Goal: Task Accomplishment & Management: Use online tool/utility

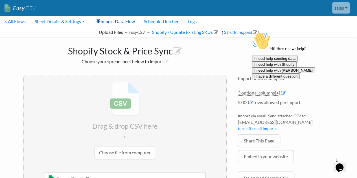
click at [126, 22] on link "Import Data Flow" at bounding box center [116, 21] width 48 height 11
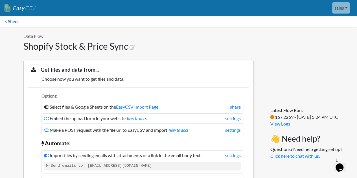
click at [8, 18] on link "< Sheet" at bounding box center [11, 21] width 23 height 11
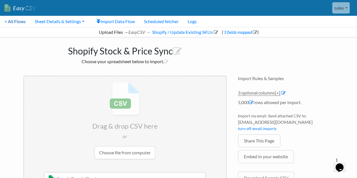
click at [16, 21] on link "< All Flows" at bounding box center [15, 21] width 30 height 11
click at [238, 34] on link "3 fields mapped" at bounding box center [239, 31] width 34 height 5
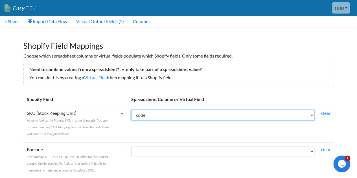
click at [144, 111] on select "code SRP stock level vf_price_with_markup vf_inventory_policy" at bounding box center [222, 115] width 183 height 11
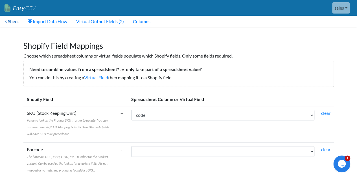
click at [12, 22] on link "< Sheet" at bounding box center [11, 21] width 23 height 11
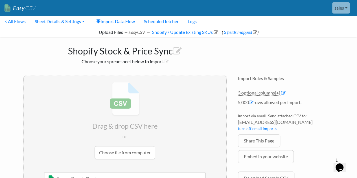
click at [134, 149] on input "file" at bounding box center [125, 120] width 202 height 89
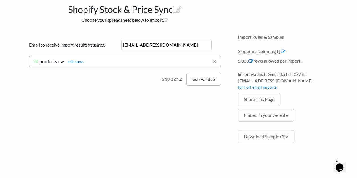
scroll to position [43, 0]
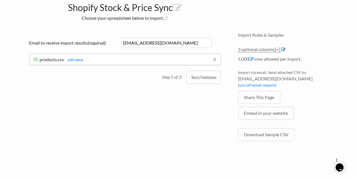
click at [285, 48] on icon at bounding box center [283, 49] width 5 height 5
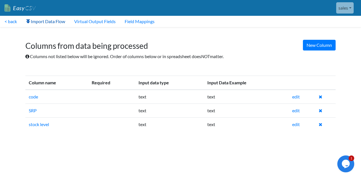
click at [60, 20] on link "Import Data Flow" at bounding box center [45, 21] width 48 height 11
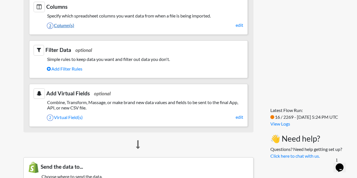
scroll to position [283, 0]
click at [69, 112] on link "2 Virtual Field(s)" at bounding box center [145, 117] width 196 height 10
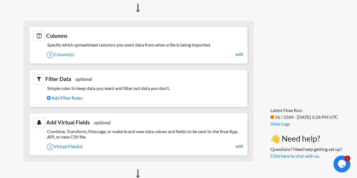
scroll to position [253, 0]
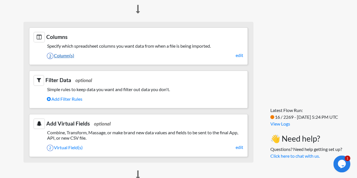
click at [63, 54] on link "3 Column(s)" at bounding box center [145, 56] width 196 height 10
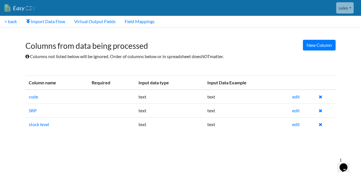
click at [309, 52] on div "New Column Columns from data being processed Columns not listed below will be i…" at bounding box center [180, 50] width 321 height 40
click at [314, 48] on link "New Column" at bounding box center [319, 45] width 33 height 11
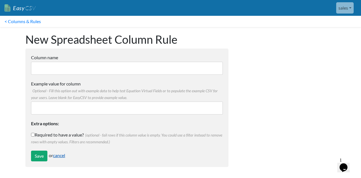
click at [64, 154] on link "cancel" at bounding box center [59, 155] width 12 height 5
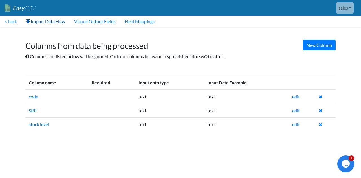
click at [53, 18] on link "Import Data Flow" at bounding box center [45, 21] width 48 height 11
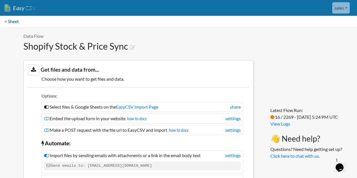
click at [16, 25] on link "< Sheet" at bounding box center [11, 21] width 23 height 11
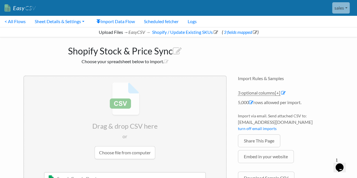
scroll to position [68, 0]
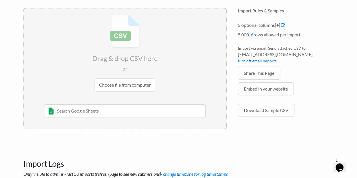
click at [111, 113] on input "text" at bounding box center [125, 110] width 162 height 13
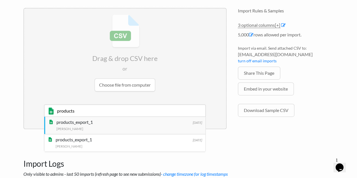
type input "products"
click at [114, 129] on div "Andrew Pearson" at bounding box center [128, 128] width 145 height 6
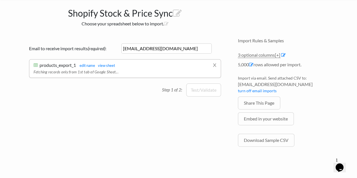
scroll to position [37, 0]
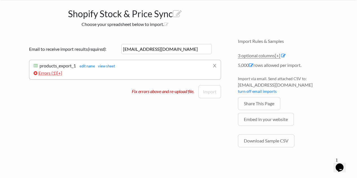
click at [61, 73] on span "[+]" at bounding box center [59, 72] width 5 height 5
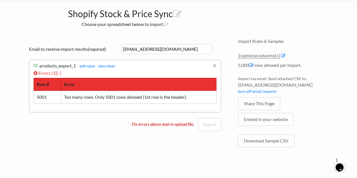
click at [132, 103] on li "x products_export_1 products_export_1 edit name view sheet Import successfully …" at bounding box center [125, 86] width 192 height 52
click at [216, 65] on link "x" at bounding box center [215, 65] width 4 height 11
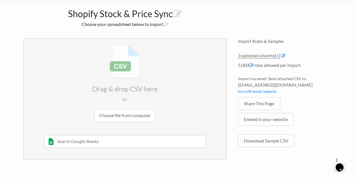
click at [116, 142] on input "text" at bounding box center [125, 141] width 162 height 13
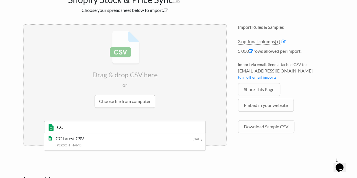
scroll to position [52, 0]
type input "CC"
click at [101, 140] on div "CC Latest CSV" at bounding box center [128, 138] width 145 height 7
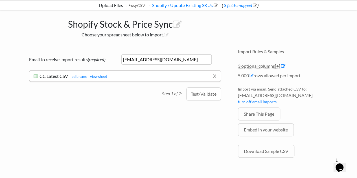
scroll to position [27, 0]
click at [261, 67] on link "3 optional columns [+]" at bounding box center [259, 66] width 42 height 6
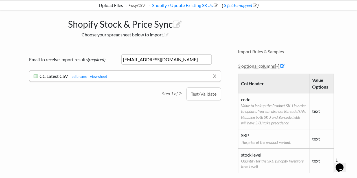
scroll to position [25, 0]
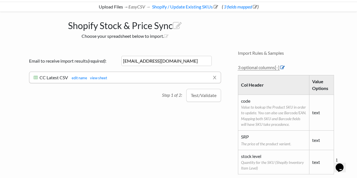
click at [282, 66] on icon at bounding box center [282, 67] width 5 height 5
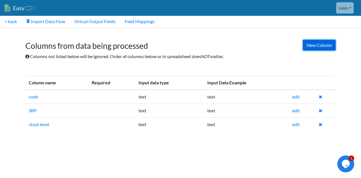
click at [314, 42] on link "New Column" at bounding box center [319, 45] width 33 height 11
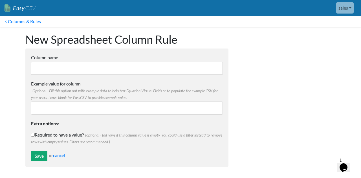
click at [123, 68] on input "Column name" at bounding box center [127, 68] width 192 height 13
click at [63, 154] on link "cancel" at bounding box center [59, 155] width 12 height 5
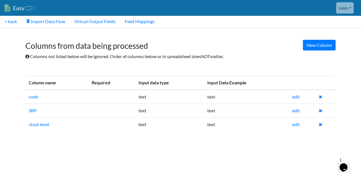
click at [171, 48] on h1 "Columns from data being processed" at bounding box center [180, 43] width 310 height 15
click at [88, 64] on div "New Column Columns from data being processed Columns not listed below will be i…" at bounding box center [180, 50] width 321 height 40
click at [297, 95] on link "edit" at bounding box center [296, 96] width 8 height 5
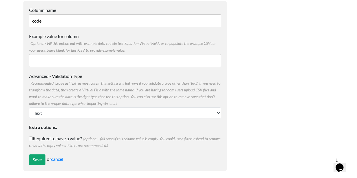
scroll to position [50, 0]
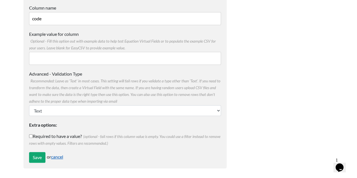
click at [59, 156] on link "cancel" at bounding box center [57, 156] width 12 height 5
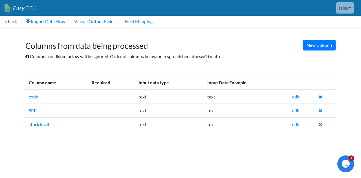
click at [15, 21] on link "< back" at bounding box center [10, 21] width 21 height 11
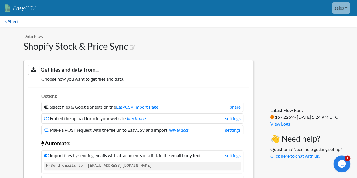
click at [14, 25] on link "< Sheet" at bounding box center [11, 21] width 23 height 11
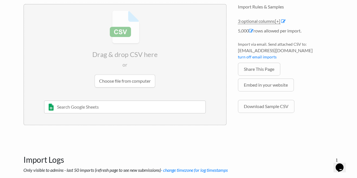
click at [101, 102] on input "text" at bounding box center [125, 106] width 162 height 13
type input "CC"
click at [99, 122] on div "Andrew Pearson" at bounding box center [128, 125] width 145 height 6
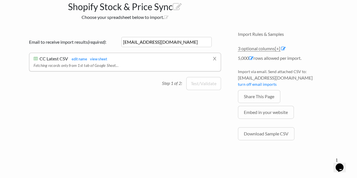
scroll to position [44, 0]
click at [202, 79] on button "Test/Validate" at bounding box center [203, 76] width 35 height 13
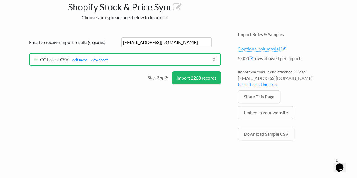
click at [277, 49] on span "[+]" at bounding box center [277, 48] width 5 height 5
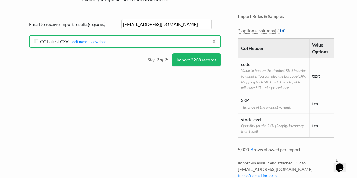
scroll to position [62, 0]
click at [283, 30] on icon at bounding box center [282, 30] width 5 height 5
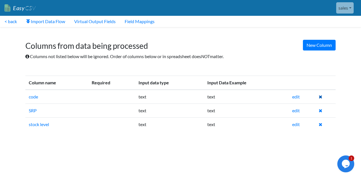
click at [320, 98] on icon at bounding box center [321, 96] width 4 height 5
click at [320, 96] on icon at bounding box center [321, 96] width 4 height 5
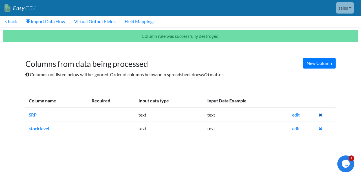
click at [320, 114] on icon at bounding box center [321, 115] width 4 height 5
click at [321, 114] on icon at bounding box center [321, 115] width 4 height 5
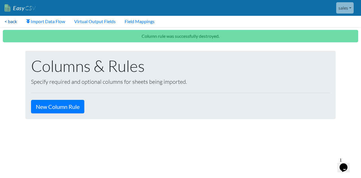
click at [12, 21] on link "< back" at bounding box center [10, 21] width 21 height 11
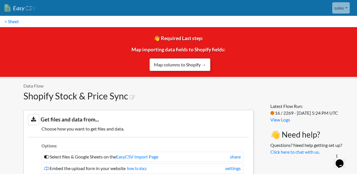
click at [179, 65] on link "Map columns to Shopify →" at bounding box center [179, 64] width 61 height 13
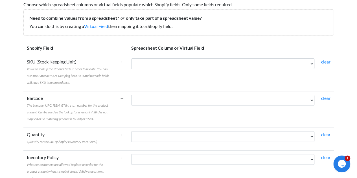
scroll to position [52, 0]
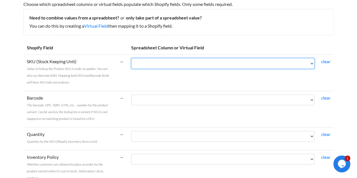
click at [169, 65] on select "vf_price_with_markup vf_inventory_policy" at bounding box center [222, 63] width 183 height 11
drag, startPoint x: 153, startPoint y: 67, endPoint x: 147, endPoint y: 63, distance: 7.0
click at [147, 63] on select "vf_price_with_markup vf_inventory_policy" at bounding box center [222, 63] width 183 height 11
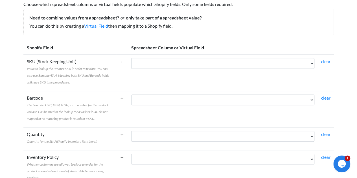
click at [105, 74] on span "Value to lookup the Product SKU in order to update. You can also use Barcode/EA…" at bounding box center [68, 76] width 82 height 18
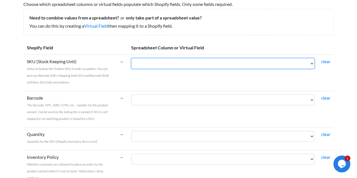
click at [131, 69] on select "vf_price_with_markup vf_inventory_policy" at bounding box center [222, 63] width 183 height 11
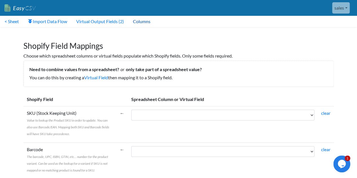
click at [141, 22] on link "Columns" at bounding box center [141, 21] width 27 height 11
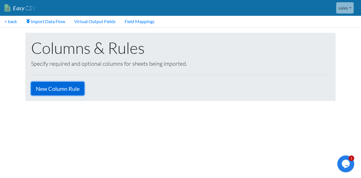
click at [61, 88] on link "New Column Rule" at bounding box center [57, 89] width 53 height 14
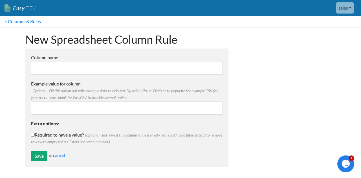
click at [115, 73] on input "Column name" at bounding box center [127, 68] width 192 height 13
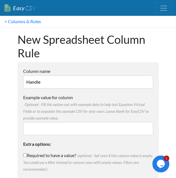
type input "Handle"
click at [139, 61] on div "New Spreadsheet Column Rule Column name Handle Multiple Choice Options Value in…" at bounding box center [88, 113] width 152 height 173
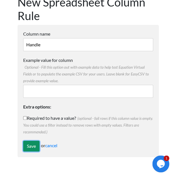
click at [30, 146] on input "Save" at bounding box center [31, 145] width 16 height 11
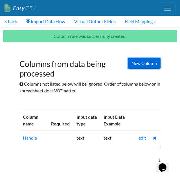
click at [141, 59] on link "New Column" at bounding box center [144, 63] width 33 height 11
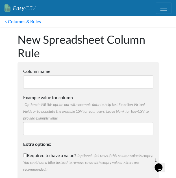
click at [104, 87] on input "Column name" at bounding box center [88, 81] width 130 height 13
type input "Title"
click at [114, 97] on label "Example value for column Optional - Fill this option out with example data to h…" at bounding box center [88, 107] width 130 height 27
click at [114, 122] on input "Example value for column Optional - Fill this option out with example data to h…" at bounding box center [88, 128] width 130 height 13
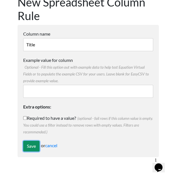
click at [32, 146] on input "Save" at bounding box center [31, 145] width 16 height 11
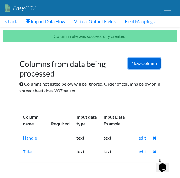
click at [141, 59] on link "New Column" at bounding box center [144, 63] width 33 height 11
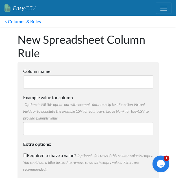
click at [114, 87] on input "Column name" at bounding box center [88, 81] width 130 height 13
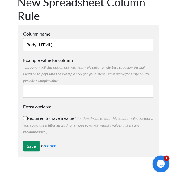
type input "Body (HTML)"
click at [30, 149] on input "Save" at bounding box center [31, 145] width 16 height 11
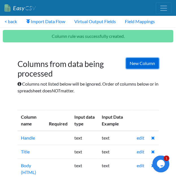
click at [146, 65] on link "New Column" at bounding box center [142, 63] width 33 height 11
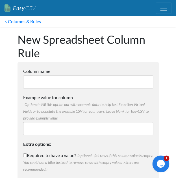
click at [94, 82] on input "Column name" at bounding box center [88, 81] width 130 height 13
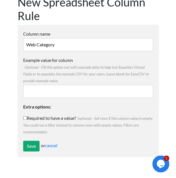
type input "Web Category"
click at [105, 47] on input "Web Category" at bounding box center [88, 44] width 130 height 13
click at [33, 144] on input "Save" at bounding box center [31, 145] width 16 height 11
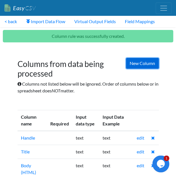
click at [143, 64] on link "New Column" at bounding box center [142, 63] width 33 height 11
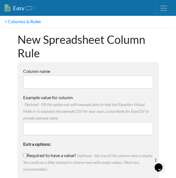
click at [88, 78] on input "Column name" at bounding box center [88, 81] width 130 height 13
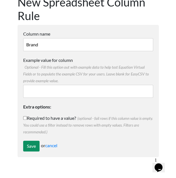
type input "Brand"
click at [28, 149] on input "Save" at bounding box center [31, 145] width 16 height 11
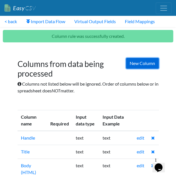
click at [148, 63] on link "New Column" at bounding box center [142, 63] width 33 height 11
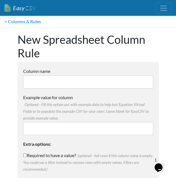
click at [124, 78] on input "Column name" at bounding box center [88, 81] width 130 height 13
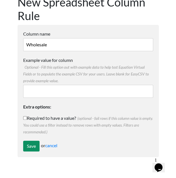
type input "Wholesale"
click at [28, 146] on input "Save" at bounding box center [31, 145] width 16 height 11
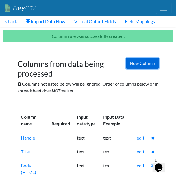
click at [143, 64] on link "New Column" at bounding box center [142, 63] width 33 height 11
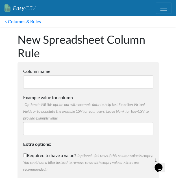
click at [140, 79] on input "Column name" at bounding box center [88, 81] width 130 height 13
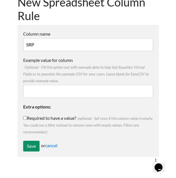
type input "SRP"
click at [24, 147] on input "Save" at bounding box center [31, 145] width 16 height 11
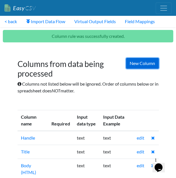
click at [140, 63] on link "New Column" at bounding box center [142, 63] width 33 height 11
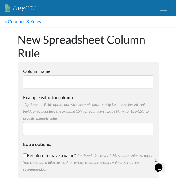
click at [102, 88] on form "Column name Multiple Choice Options Value in the sheet will have to exact match…" at bounding box center [87, 128] width 141 height 132
click at [98, 85] on input "Column name" at bounding box center [88, 81] width 130 height 13
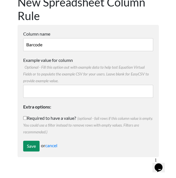
type input "Barcode"
click at [25, 150] on input "Save" at bounding box center [31, 145] width 16 height 11
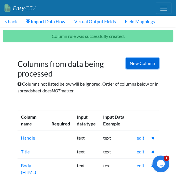
click at [150, 61] on link "New Column" at bounding box center [142, 63] width 33 height 11
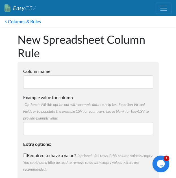
click at [97, 83] on input "Column name" at bounding box center [88, 81] width 130 height 13
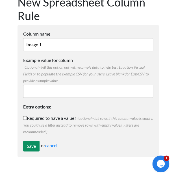
type input "Image 1"
click at [34, 144] on input "Save" at bounding box center [31, 145] width 16 height 11
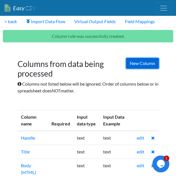
click at [148, 63] on link "New Column" at bounding box center [142, 63] width 33 height 11
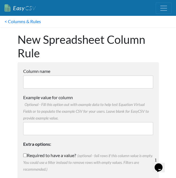
click at [120, 79] on input "Column name" at bounding box center [88, 81] width 130 height 13
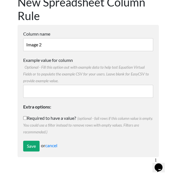
type input "Image 2"
click at [22, 147] on form "Column name Image 2 Multiple Choice Options Value in the sheet will have to exa…" at bounding box center [87, 91] width 141 height 132
click at [34, 149] on input "Save" at bounding box center [31, 145] width 16 height 11
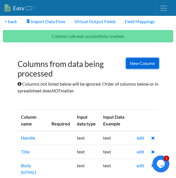
click at [145, 65] on link "New Column" at bounding box center [142, 63] width 33 height 11
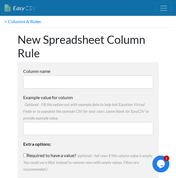
click at [93, 90] on form "Column name Multiple Choice Options Value in the sheet will have to exact match…" at bounding box center [87, 128] width 141 height 132
click at [93, 87] on input "Column name" at bounding box center [88, 81] width 130 height 13
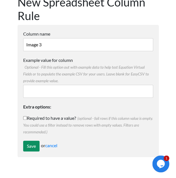
type input "Image 3"
click at [36, 142] on input "Save" at bounding box center [31, 145] width 16 height 11
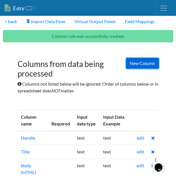
click at [142, 61] on link "New Column" at bounding box center [142, 63] width 33 height 11
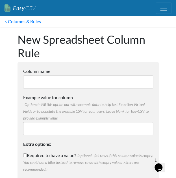
click at [96, 81] on input "Column name" at bounding box center [88, 81] width 130 height 13
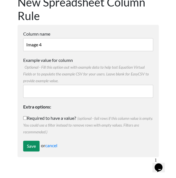
type input "Image 4"
click at [32, 147] on input "Save" at bounding box center [31, 145] width 16 height 11
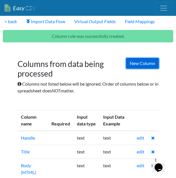
click at [148, 61] on link "New Column" at bounding box center [142, 63] width 33 height 11
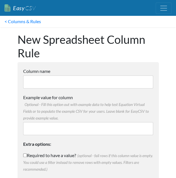
click at [77, 79] on input "Column name" at bounding box center [88, 81] width 130 height 13
type input "Commodity Code"
click at [98, 102] on span "Optional - Fill this option out with example data to help test Equation Virtual…" at bounding box center [85, 111] width 125 height 18
click at [98, 122] on input "Example value for column Optional - Fill this option out with example data to h…" at bounding box center [88, 128] width 130 height 13
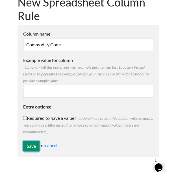
click at [33, 145] on input "Save" at bounding box center [31, 145] width 16 height 11
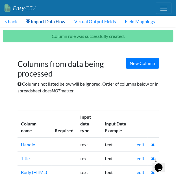
click at [45, 22] on link "Import Data Flow" at bounding box center [45, 21] width 48 height 11
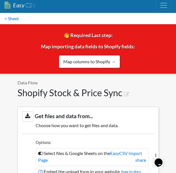
scroll to position [1, 0]
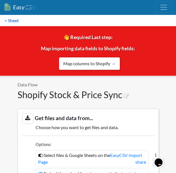
click at [12, 21] on link "< Sheet" at bounding box center [11, 20] width 23 height 11
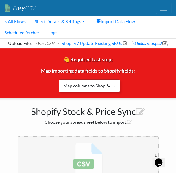
click at [102, 85] on link "Map columns to Shopify →" at bounding box center [89, 86] width 61 height 13
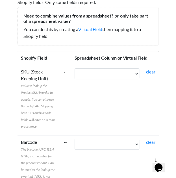
scroll to position [59, 0]
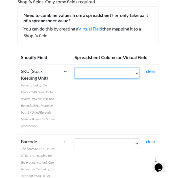
click at [122, 73] on select "Handle Title Body (HTML) Web Category Brand Wholesale SRP Barcode Image 1 Image…" at bounding box center [106, 73] width 65 height 11
select select "cr_752436"
click at [74, 68] on select "Handle Title Body (HTML) Web Category Brand Wholesale SRP Barcode Image 1 Image…" at bounding box center [106, 73] width 65 height 11
click at [61, 102] on td "←" at bounding box center [65, 99] width 11 height 70
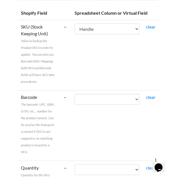
scroll to position [104, 0]
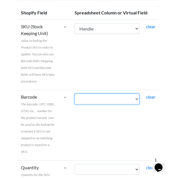
click at [91, 101] on select "Handle Title Body (HTML) Web Category Brand Wholesale SRP Barcode Image 1 Image…" at bounding box center [106, 98] width 65 height 11
select select "cr_752443"
click at [74, 93] on select "Handle Title Body (HTML) Web Category Brand Wholesale SRP Barcode Image 1 Image…" at bounding box center [106, 98] width 65 height 11
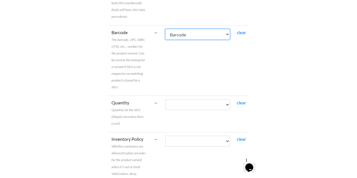
scroll to position [172, 0]
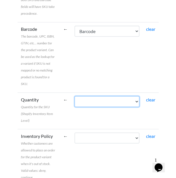
click at [99, 102] on select "Handle Title Body (HTML) Web Category Brand Wholesale SRP Barcode Image 1 Image…" at bounding box center [106, 101] width 65 height 11
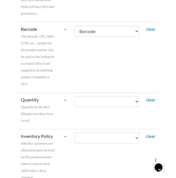
click at [69, 106] on td "←" at bounding box center [65, 110] width 11 height 36
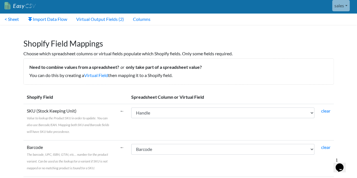
scroll to position [0, 0]
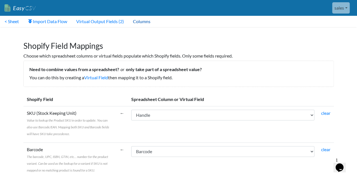
click at [145, 23] on link "Columns" at bounding box center [141, 21] width 27 height 11
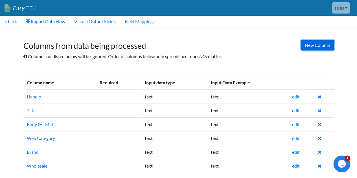
click at [316, 48] on link "New Column" at bounding box center [317, 45] width 33 height 11
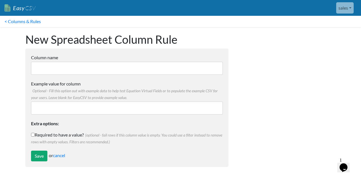
click at [155, 74] on input "Column name" at bounding box center [127, 68] width 192 height 13
type input "Inventory"
click at [42, 154] on input "Save" at bounding box center [39, 156] width 16 height 11
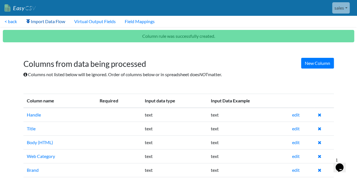
click at [49, 21] on link "Import Data Flow" at bounding box center [45, 21] width 48 height 11
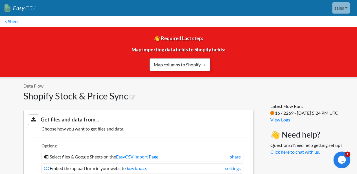
click at [169, 64] on link "Map columns to Shopify →" at bounding box center [179, 64] width 61 height 13
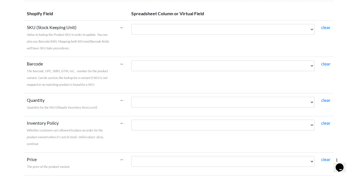
scroll to position [86, 0]
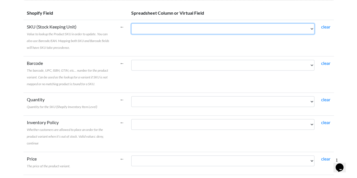
click at [171, 30] on select "Handle Title Body (HTML) Web Category Brand Wholesale SRP Barcode Image 1 Image…" at bounding box center [222, 28] width 183 height 11
select select "cr_752436"
click at [131, 23] on select "Handle Title Body (HTML) Web Category Brand Wholesale SRP Barcode Image 1 Image…" at bounding box center [222, 28] width 183 height 11
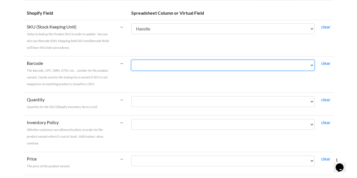
click at [142, 63] on select "Handle Title Body (HTML) Web Category Brand Wholesale SRP Barcode Image 1 Image…" at bounding box center [222, 65] width 183 height 11
select select "cr_752443"
click at [131, 60] on select "Handle Title Body (HTML) Web Category Brand Wholesale SRP Barcode Image 1 Image…" at bounding box center [222, 65] width 183 height 11
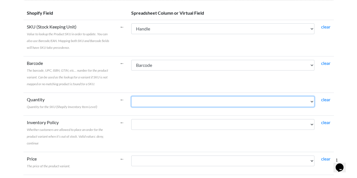
click at [148, 99] on select "Handle Title Body (HTML) Web Category Brand Wholesale SRP Barcode Image 1 Image…" at bounding box center [222, 101] width 183 height 11
select select "cr_752449"
click at [131, 96] on select "Handle Title Body (HTML) Web Category Brand Wholesale SRP Barcode Image 1 Image…" at bounding box center [222, 101] width 183 height 11
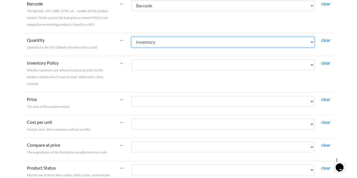
scroll to position [149, 0]
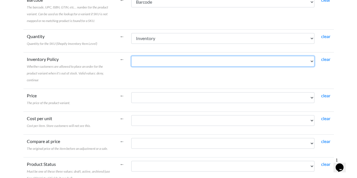
click at [177, 59] on select "Handle Title Body (HTML) Web Category Brand Wholesale SRP Barcode Image 1 Image…" at bounding box center [222, 61] width 183 height 11
select select "vf_23982"
click at [131, 56] on select "Handle Title Body (HTML) Web Category Brand Wholesale SRP Barcode Image 1 Image…" at bounding box center [222, 61] width 183 height 11
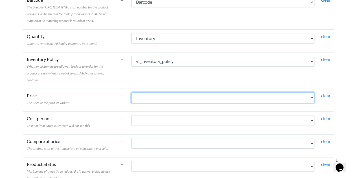
click at [157, 96] on select "Handle Title Body (HTML) Web Category Brand Wholesale SRP Barcode Image 1 Image…" at bounding box center [222, 97] width 183 height 11
select select "cr_752442"
click at [131, 92] on select "Handle Title Body (HTML) Web Category Brand Wholesale SRP Barcode Image 1 Image…" at bounding box center [222, 97] width 183 height 11
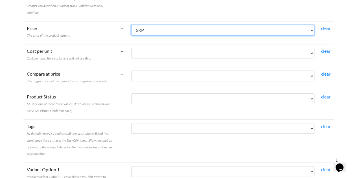
scroll to position [217, 0]
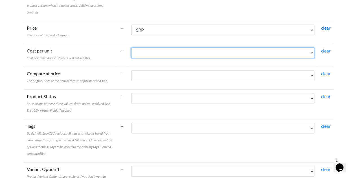
click at [147, 53] on select "Handle Title Body (HTML) Web Category Brand Wholesale SRP Barcode Image 1 Image…" at bounding box center [222, 52] width 183 height 11
select select "cr_752441"
click at [131, 47] on select "Handle Title Body (HTML) Web Category Brand Wholesale SRP Barcode Image 1 Image…" at bounding box center [222, 52] width 183 height 11
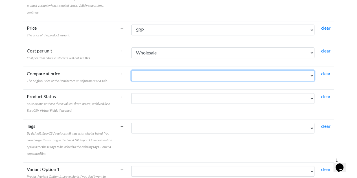
click at [156, 74] on select "Handle Title Body (HTML) Web Category Brand Wholesale SRP Barcode Image 1 Image…" at bounding box center [222, 75] width 183 height 11
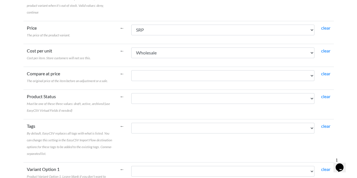
click at [114, 72] on td "Compare at price The original price of the item before an adjustment or a sale." at bounding box center [69, 78] width 93 height 23
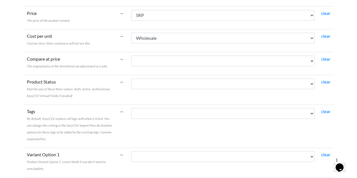
scroll to position [233, 0]
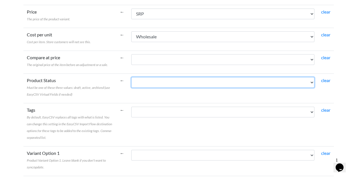
click at [143, 83] on select "Handle Title Body (HTML) Web Category Brand Wholesale SRP Barcode Image 1 Image…" at bounding box center [222, 82] width 183 height 11
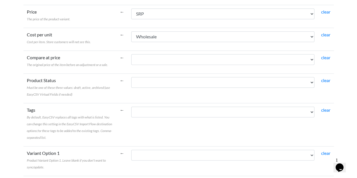
click at [102, 83] on label "Product Status Must be one of these three values: draft, active, archived (use …" at bounding box center [70, 87] width 86 height 20
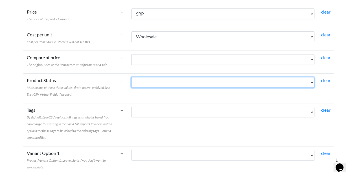
click at [131, 83] on select "Handle Title Body (HTML) Web Category Brand Wholesale SRP Barcode Image 1 Image…" at bounding box center [222, 82] width 183 height 11
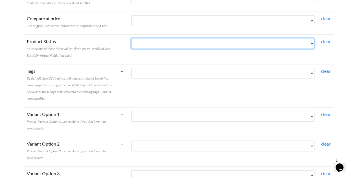
scroll to position [272, 0]
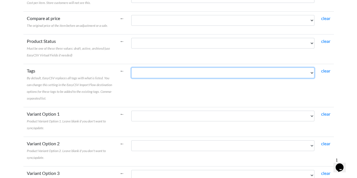
click at [148, 71] on select "Handle Title Body (HTML) Web Category Brand Wholesale SRP Barcode Image 1 Image…" at bounding box center [222, 72] width 183 height 11
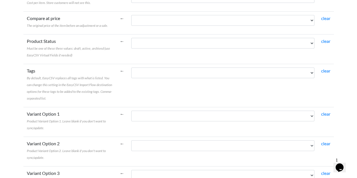
click at [103, 87] on label "Tags By default, EasyCSV replaces all tags with what is listed. You can change …" at bounding box center [70, 84] width 86 height 34
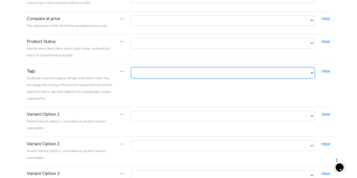
click at [131, 78] on select "Handle Title Body (HTML) Web Category Brand Wholesale SRP Barcode Image 1 Image…" at bounding box center [222, 72] width 183 height 11
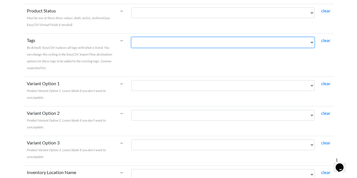
scroll to position [304, 0]
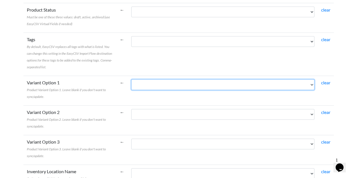
click at [142, 80] on select "Handle Title Body (HTML) Web Category Brand Wholesale SRP Barcode Image 1 Image…" at bounding box center [222, 84] width 183 height 11
select select "cr_752444"
click at [131, 79] on select "Handle Title Body (HTML) Web Category Brand Wholesale SRP Barcode Image 1 Image…" at bounding box center [222, 84] width 183 height 11
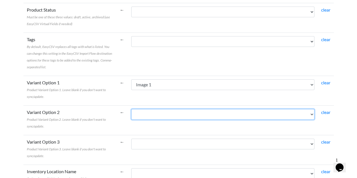
click at [151, 116] on select "Handle Title Body (HTML) Web Category Brand Wholesale SRP Barcode Image 1 Image…" at bounding box center [222, 114] width 183 height 11
select select "cr_752445"
click at [131, 109] on select "Handle Title Body (HTML) Web Category Brand Wholesale SRP Barcode Image 1 Image…" at bounding box center [222, 114] width 183 height 11
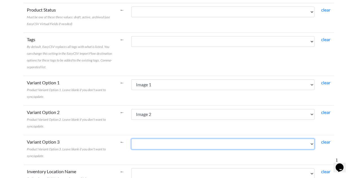
click at [153, 142] on select "Handle Title Body (HTML) Web Category Brand Wholesale SRP Barcode Image 1 Image…" at bounding box center [222, 143] width 183 height 11
select select "cr_752446"
click at [131, 138] on select "Handle Title Body (HTML) Web Category Brand Wholesale SRP Barcode Image 1 Image…" at bounding box center [222, 143] width 183 height 11
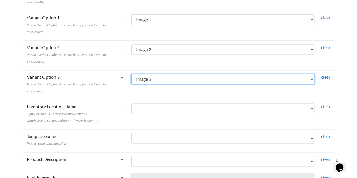
scroll to position [380, 0]
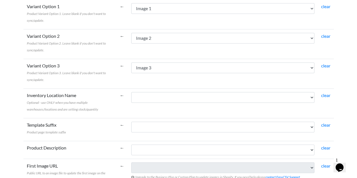
click at [97, 103] on label "Inventory Location Name Optional - use ONLY when you have multiple warehouses/l…" at bounding box center [70, 102] width 86 height 20
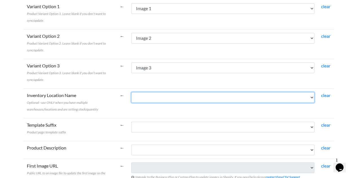
click at [131, 103] on select "Handle Title Body (HTML) Web Category Brand Wholesale SRP Barcode Image 1 Image…" at bounding box center [222, 97] width 183 height 11
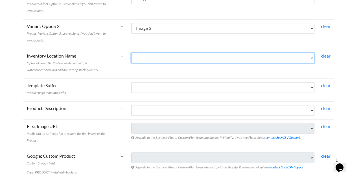
scroll to position [420, 0]
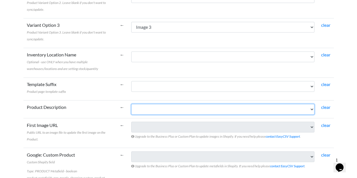
click at [144, 106] on select "Handle Title Body (HTML) Web Category Brand Wholesale SRP Barcode Image 1 Image…" at bounding box center [222, 109] width 183 height 11
select select "cr_752438"
click at [131, 104] on select "Handle Title Body (HTML) Web Category Brand Wholesale SRP Barcode Image 1 Image…" at bounding box center [222, 109] width 183 height 11
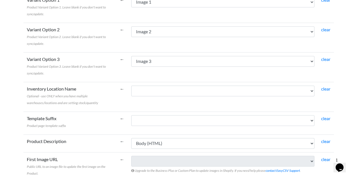
scroll to position [386, 0]
click at [99, 73] on label "Variant Option 3 Product Variant Option 3. Leave blank if you don't want to syn…" at bounding box center [70, 66] width 86 height 20
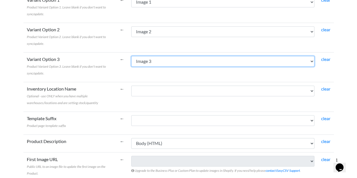
click at [131, 67] on select "Handle Title Body (HTML) Web Category Brand Wholesale SRP Barcode Image 1 Image…" at bounding box center [222, 61] width 183 height 11
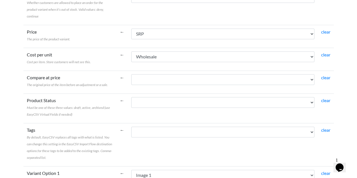
scroll to position [212, 0]
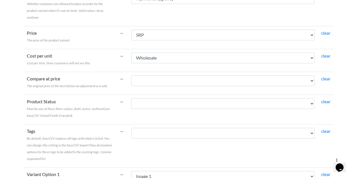
click at [100, 98] on label "Product Status Must be one of these three values: draft, active, archived (use …" at bounding box center [70, 108] width 86 height 20
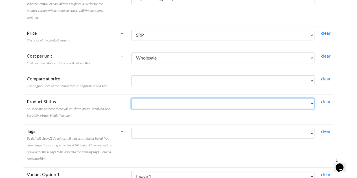
click at [131, 98] on select "Handle Title Body (HTML) Web Category Brand Wholesale SRP Barcode Image 1 Image…" at bounding box center [222, 103] width 183 height 11
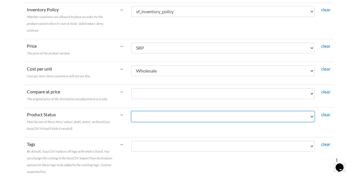
scroll to position [200, 0]
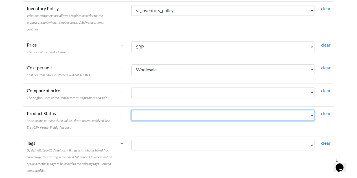
click at [153, 115] on select "Handle Title Body (HTML) Web Category Brand Wholesale SRP Barcode Image 1 Image…" at bounding box center [222, 115] width 183 height 11
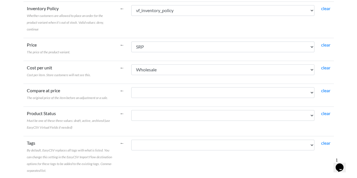
click at [116, 122] on td "Product Status Must be one of these three values: draft, active, archived (use …" at bounding box center [69, 121] width 93 height 30
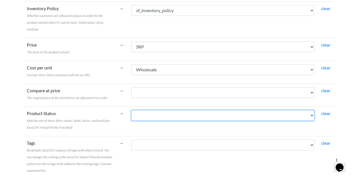
click at [148, 115] on select "Handle Title Body (HTML) Web Category Brand Wholesale SRP Barcode Image 1 Image…" at bounding box center [222, 115] width 183 height 11
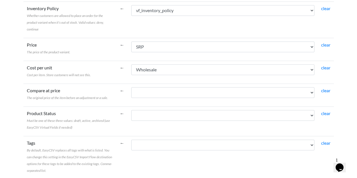
click at [89, 137] on td "Tags By default, EasyCSV replaces all tags with what is listed. You can change …" at bounding box center [69, 157] width 93 height 43
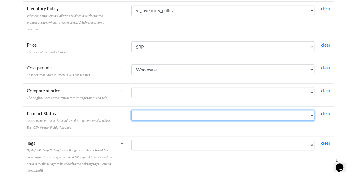
click at [175, 111] on select "Handle Title Body (HTML) Web Category Brand Wholesale SRP Barcode Image 1 Image…" at bounding box center [222, 115] width 183 height 11
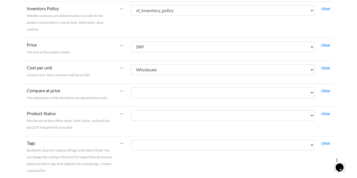
click at [103, 122] on label "Product Status Must be one of these three values: draft, active, archived (use …" at bounding box center [70, 120] width 86 height 20
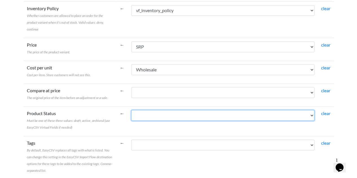
click at [131, 121] on select "Handle Title Body (HTML) Web Category Brand Wholesale SRP Barcode Image 1 Image…" at bounding box center [222, 115] width 183 height 11
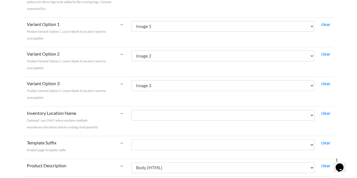
scroll to position [362, 0]
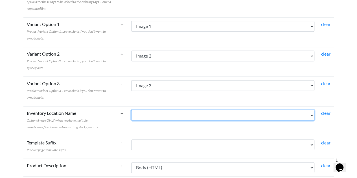
click at [139, 116] on select "Handle Title Body (HTML) Web Category Brand Wholesale SRP Barcode Image 1 Image…" at bounding box center [222, 115] width 183 height 11
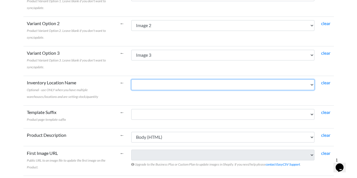
scroll to position [393, 0]
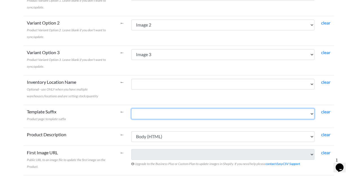
click at [142, 108] on select "Handle Title Body (HTML) Web Category Brand Wholesale SRP Barcode Image 1 Image…" at bounding box center [222, 113] width 183 height 11
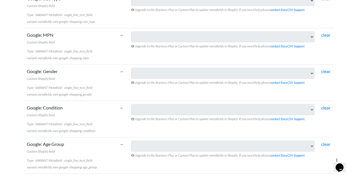
scroll to position [858, 0]
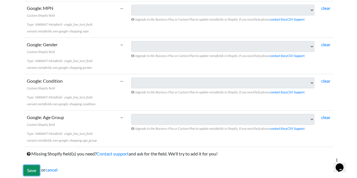
click at [33, 166] on input "Save" at bounding box center [31, 170] width 16 height 11
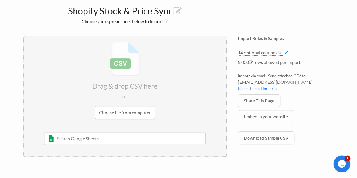
scroll to position [60, 0]
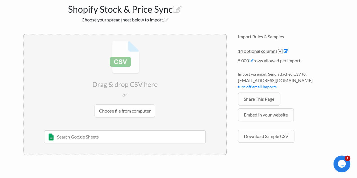
click at [106, 135] on input "text" at bounding box center [125, 136] width 162 height 13
type input "CC"
click at [85, 150] on div "CC Latest CSV" at bounding box center [128, 148] width 145 height 7
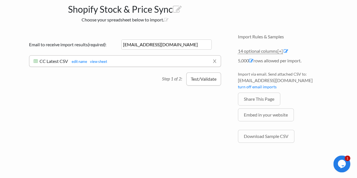
click at [204, 79] on button "Test/Validate" at bounding box center [203, 78] width 35 height 13
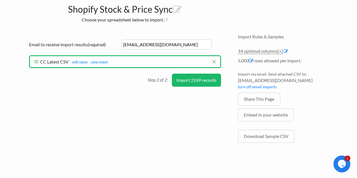
click at [196, 82] on button "Import 2269 records" at bounding box center [196, 80] width 49 height 13
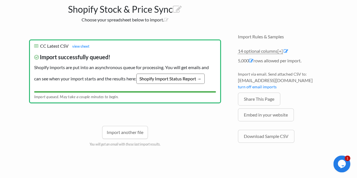
click at [184, 79] on link "Shopify Import Status Report →" at bounding box center [170, 79] width 68 height 10
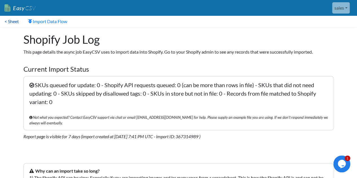
click at [16, 19] on link "< Sheet" at bounding box center [11, 21] width 23 height 11
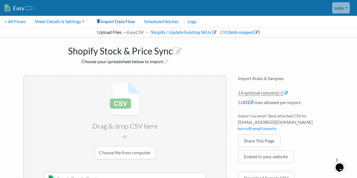
click at [126, 20] on link "Import Data Flow" at bounding box center [116, 21] width 48 height 11
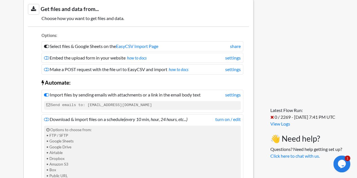
scroll to position [65, 0]
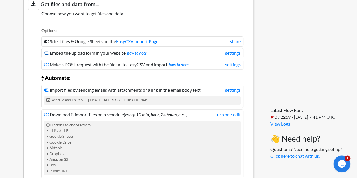
click at [47, 53] on icon at bounding box center [46, 53] width 5 height 5
click at [38, 94] on ul "Options: Select files & Google Sheets on the EasyCSV Import Page share Embed th…" at bounding box center [138, 100] width 221 height 156
click at [36, 105] on ul "Options: Select files & Google Sheets on the EasyCSV Import Page share Embed th…" at bounding box center [138, 100] width 221 height 156
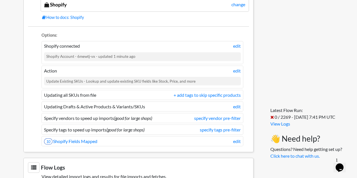
scroll to position [504, 0]
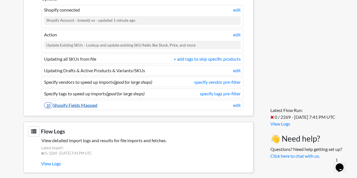
click at [85, 102] on link "10 Shopify Fields Mapped" at bounding box center [70, 104] width 53 height 5
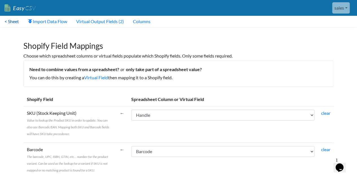
click at [11, 21] on link "< Sheet" at bounding box center [11, 21] width 23 height 11
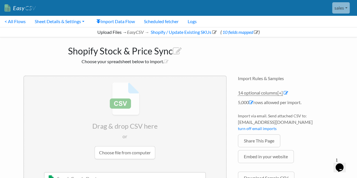
click at [339, 163] on icon "Opens Chat This icon Opens the chat window." at bounding box center [339, 167] width 9 height 9
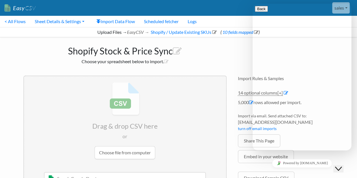
click at [242, 53] on div "Shopify Stock & Price Sync Choose your spreadsheet below to import. Drag & drop…" at bounding box center [178, 119] width 321 height 165
click at [341, 165] on button "Close Chat This icon closes the chat window." at bounding box center [338, 168] width 10 height 7
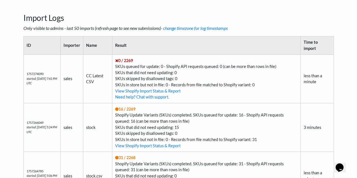
scroll to position [214, 0]
click at [181, 66] on td "0 / 2269 SKUs queued for update: 0 - Shopify API requests queued: 0 (can be mor…" at bounding box center [206, 78] width 188 height 48
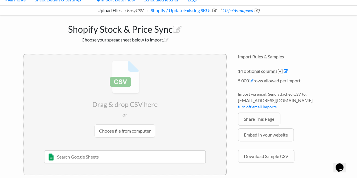
scroll to position [0, 0]
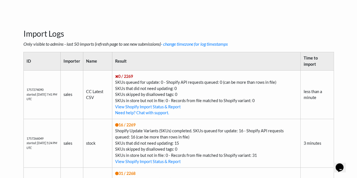
scroll to position [200, 0]
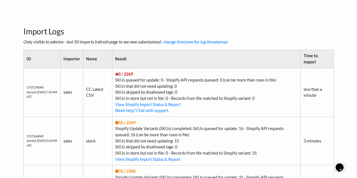
click at [200, 82] on td "0 / 2269 SKUs queued for update: 0 - Shopify API requests queued: 0 (can be mor…" at bounding box center [206, 92] width 188 height 48
click at [192, 80] on td "0 / 2269 SKUs queued for update: 0 - Shopify API requests queued: 0 (can be mor…" at bounding box center [206, 92] width 188 height 48
click at [171, 102] on link "View Shopify Import Status & Report" at bounding box center [147, 104] width 65 height 5
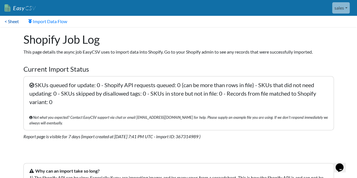
click at [17, 21] on link "< Sheet" at bounding box center [11, 21] width 23 height 11
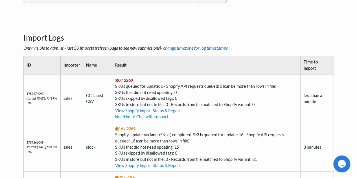
scroll to position [195, 0]
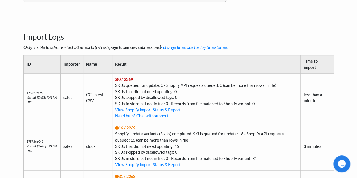
click at [88, 15] on div "Import Logs Only visible to admins - last 50 imports (refresh page to see new s…" at bounding box center [178, 180] width 321 height 337
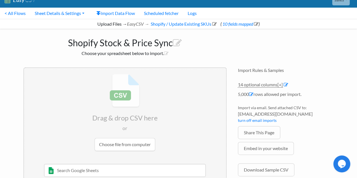
scroll to position [0, 0]
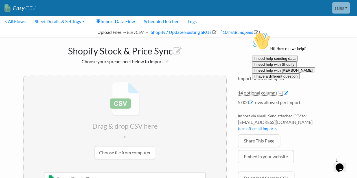
click at [297, 61] on button "I need help sending data" at bounding box center [275, 59] width 46 height 6
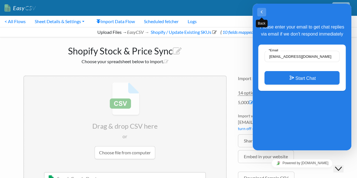
click at [260, 13] on button "Back" at bounding box center [261, 12] width 9 height 8
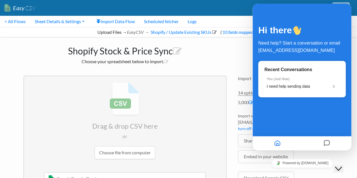
click at [337, 165] on div "Close Chat This icon closes the chat window." at bounding box center [338, 168] width 7 height 7
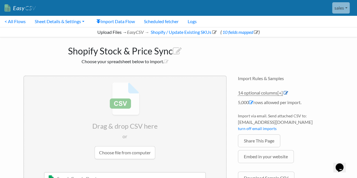
click at [284, 93] on icon at bounding box center [285, 93] width 5 height 5
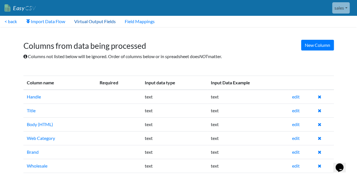
click at [108, 23] on link "Virtual Output Fields" at bounding box center [95, 21] width 50 height 11
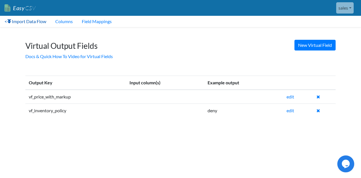
click at [26, 24] on link "< Import Data Flow" at bounding box center [25, 21] width 51 height 11
